Goal: Download file/media

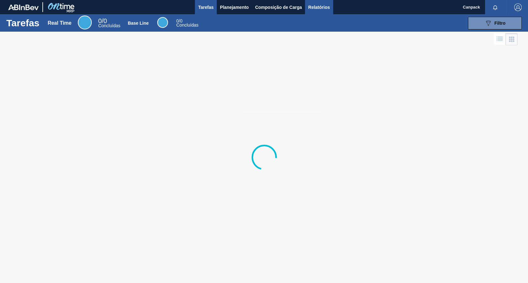
click at [317, 9] on span "Relatórios" at bounding box center [319, 7] width 22 height 8
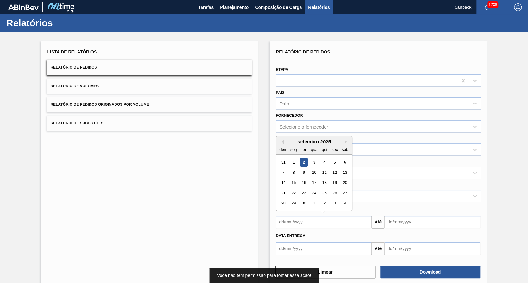
click at [294, 222] on input "text" at bounding box center [324, 222] width 96 height 13
click at [302, 161] on div "2" at bounding box center [304, 162] width 9 height 9
type input "[DATE]"
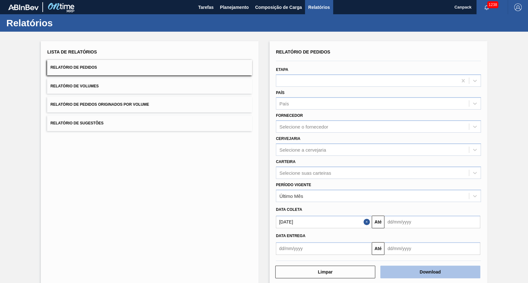
click at [414, 271] on button "Download" at bounding box center [430, 272] width 100 height 13
